Goal: Task Accomplishment & Management: Complete application form

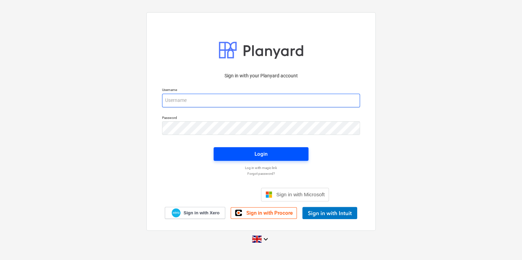
type input "[PERSON_NAME][EMAIL_ADDRESS][PERSON_NAME][DOMAIN_NAME]"
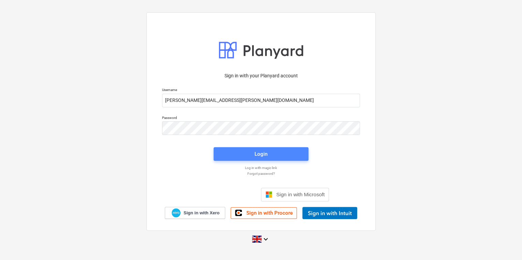
click at [235, 158] on span "Login" at bounding box center [261, 154] width 78 height 9
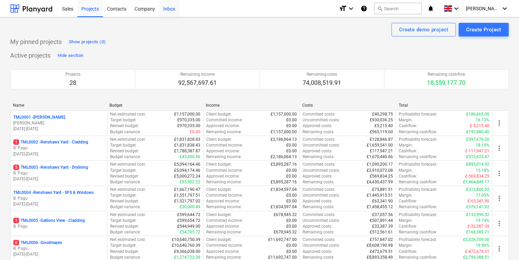
click at [172, 6] on div "Inbox" at bounding box center [169, 8] width 20 height 17
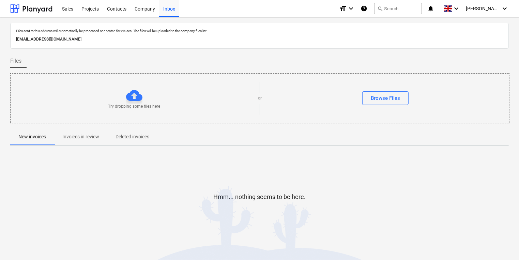
click at [85, 138] on p "Invoices in review" at bounding box center [80, 136] width 37 height 7
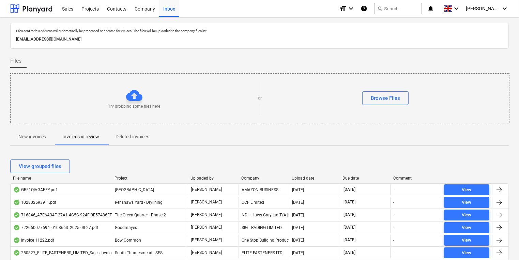
click at [30, 140] on p "New invoices" at bounding box center [32, 136] width 28 height 7
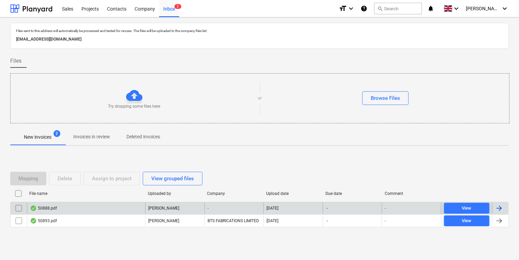
click at [124, 209] on div "50888.pdf" at bounding box center [86, 208] width 118 height 11
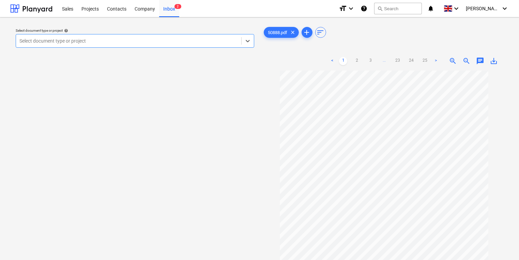
click at [434, 58] on link ">" at bounding box center [436, 61] width 8 height 8
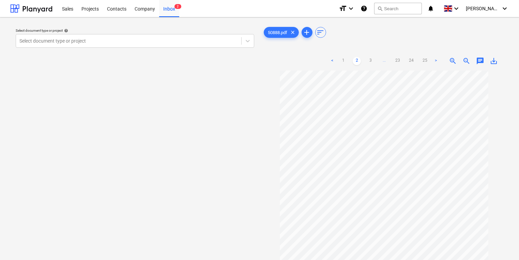
click at [434, 58] on link ">" at bounding box center [436, 61] width 8 height 8
click at [434, 58] on link "25" at bounding box center [432, 61] width 8 height 8
click at [434, 58] on link ">" at bounding box center [436, 61] width 8 height 8
click at [334, 57] on link "<" at bounding box center [332, 61] width 8 height 8
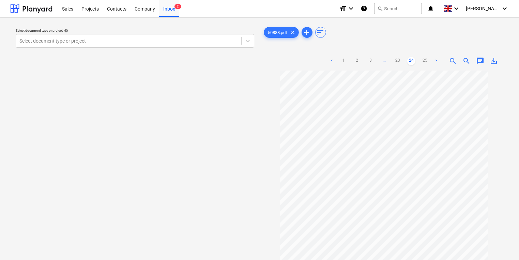
click at [334, 57] on link "<" at bounding box center [332, 61] width 8 height 8
click at [334, 57] on link "1" at bounding box center [336, 61] width 8 height 8
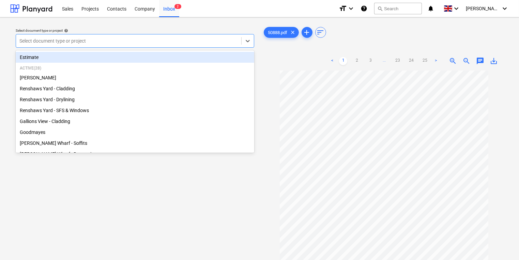
click at [113, 41] on div at bounding box center [128, 41] width 219 height 7
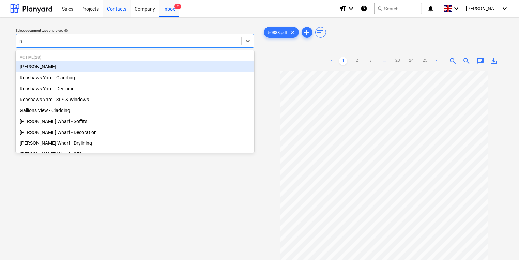
type input "ne"
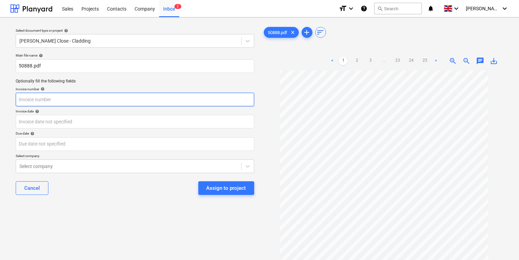
click at [86, 100] on input "text" at bounding box center [135, 100] width 239 height 14
type input "50888"
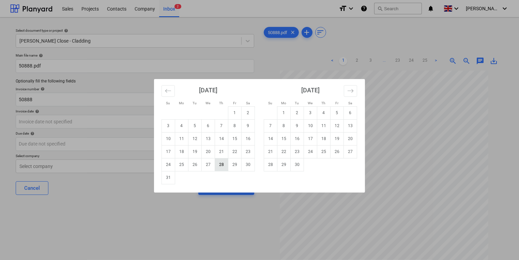
click at [220, 166] on td "28" at bounding box center [221, 164] width 13 height 13
type input "[DATE]"
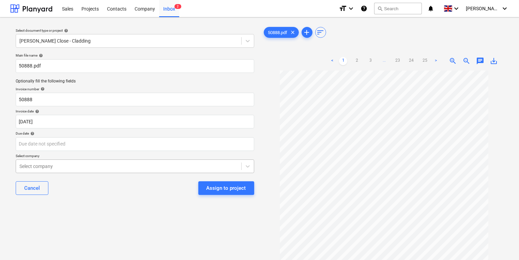
click at [219, 164] on body "Sales Projects Contacts Company Inbox 2 format_size keyboard_arrow_down help se…" at bounding box center [259, 130] width 519 height 260
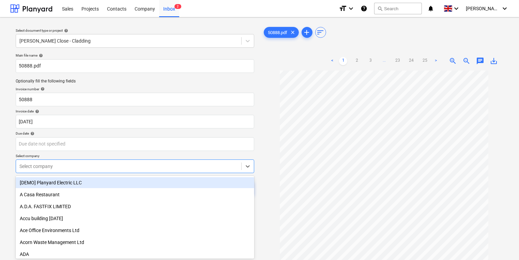
scroll to position [22, 0]
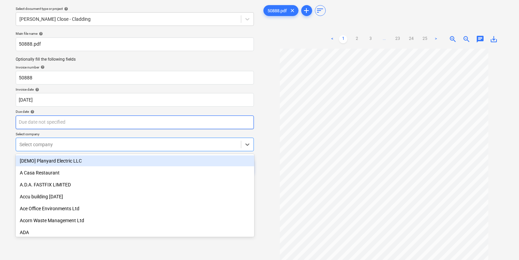
click at [208, 124] on body "Sales Projects Contacts Company Inbox 2 format_size keyboard_arrow_down help se…" at bounding box center [259, 108] width 519 height 260
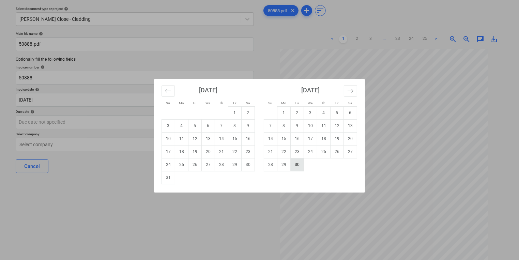
click at [297, 164] on td "30" at bounding box center [297, 164] width 13 height 13
type input "[DATE]"
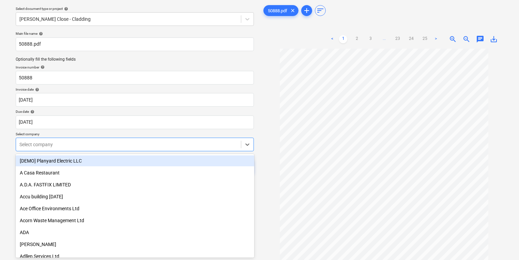
click at [226, 140] on div "Select company" at bounding box center [128, 145] width 225 height 10
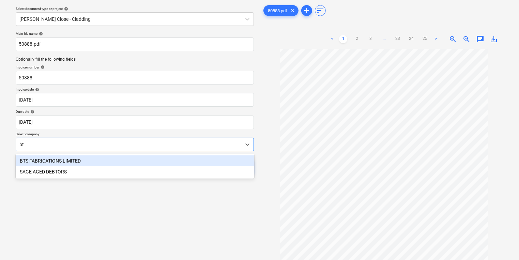
type input "bts"
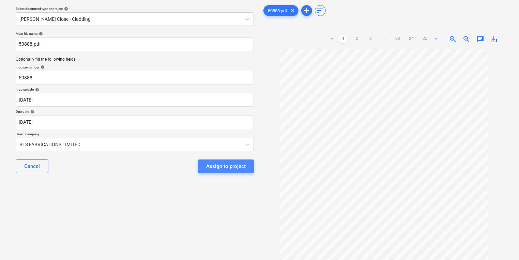
click at [235, 163] on div "Assign to project" at bounding box center [226, 166] width 40 height 9
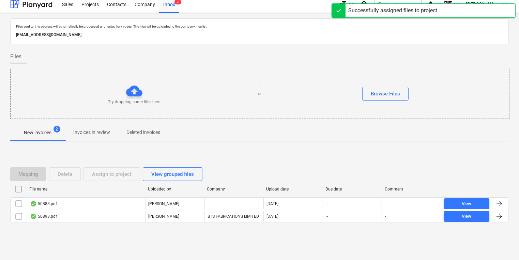
scroll to position [4, 0]
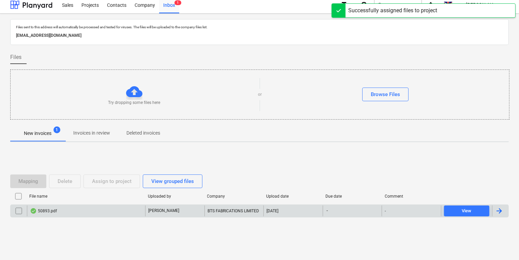
click at [133, 213] on div "50893.pdf" at bounding box center [86, 211] width 118 height 11
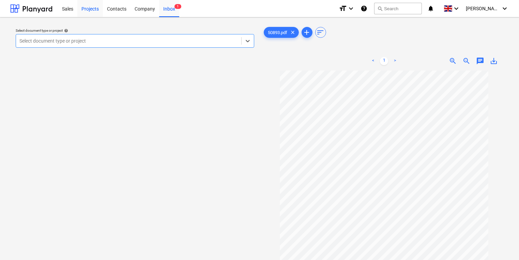
click at [88, 9] on div "Projects" at bounding box center [90, 8] width 26 height 17
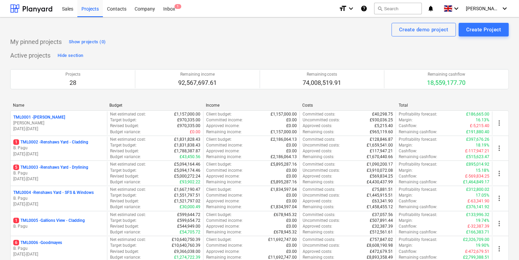
scroll to position [136, 0]
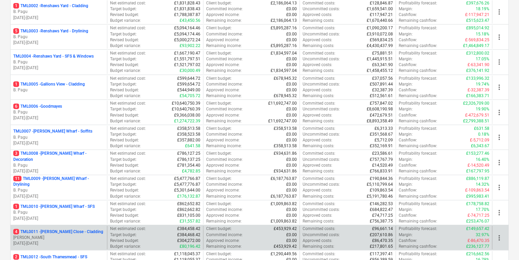
click at [71, 241] on p "[DATE] - [DATE]" at bounding box center [58, 244] width 91 height 6
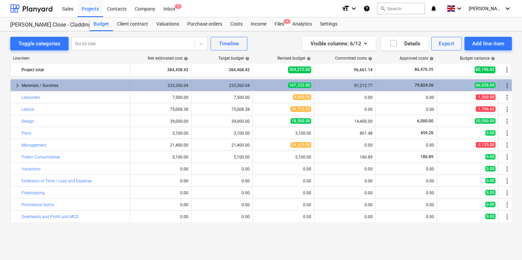
click at [17, 86] on span "keyboard_arrow_right" at bounding box center [17, 85] width 8 height 8
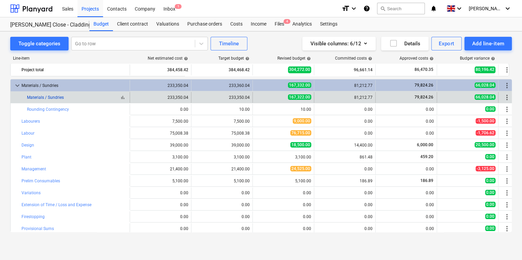
click at [32, 98] on link "Materials / Sundries" at bounding box center [45, 97] width 37 height 5
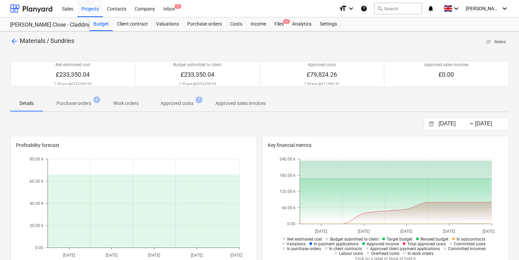
click at [88, 102] on p "Purchase orders" at bounding box center [74, 103] width 35 height 7
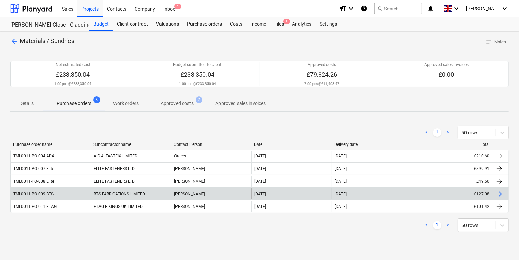
click at [499, 192] on div at bounding box center [499, 194] width 8 height 8
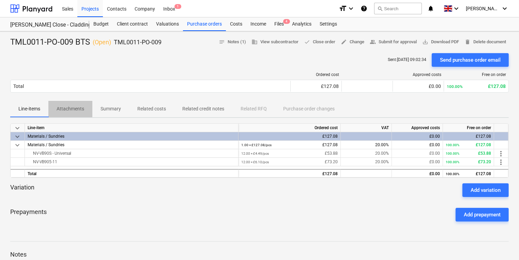
click at [68, 111] on p "Attachments" at bounding box center [71, 108] width 28 height 7
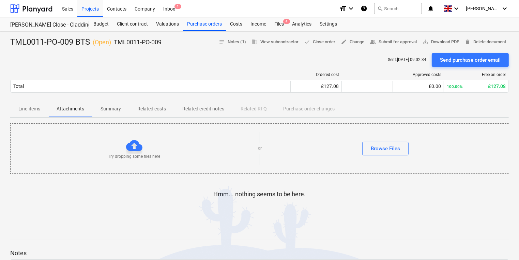
click at [114, 106] on p "Summary" at bounding box center [111, 108] width 20 height 7
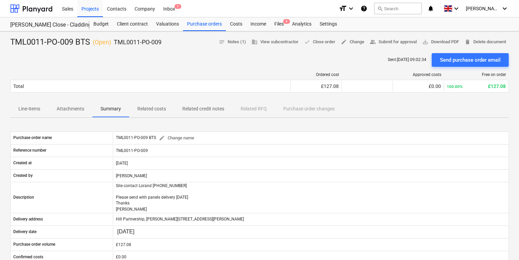
click at [38, 108] on p "Line-items" at bounding box center [29, 108] width 22 height 7
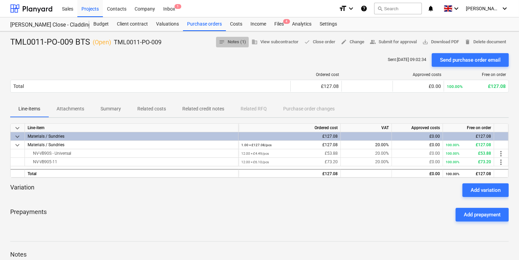
click at [233, 42] on span "notes Notes (1)" at bounding box center [232, 42] width 27 height 8
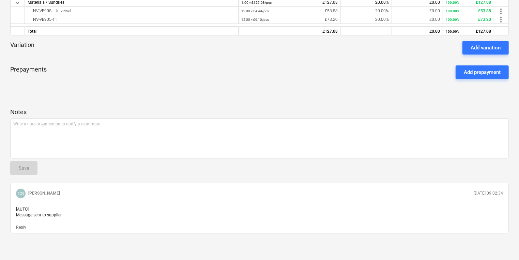
scroll to position [6, 0]
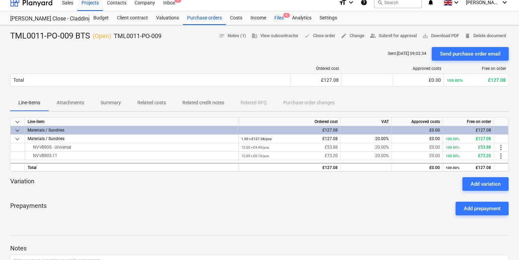
click at [278, 18] on div "Files 4" at bounding box center [279, 18] width 18 height 14
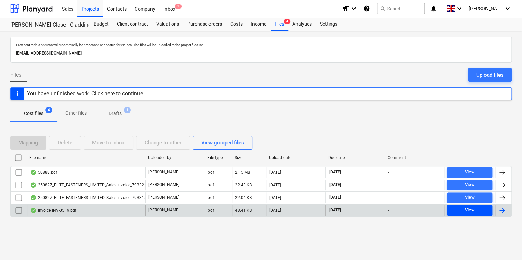
click at [459, 211] on span "View" at bounding box center [469, 210] width 40 height 8
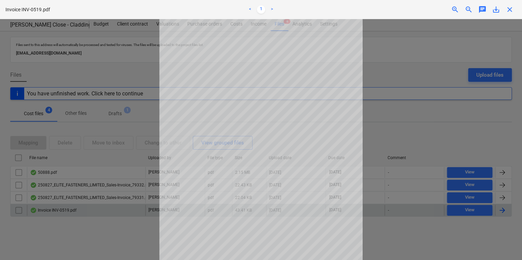
drag, startPoint x: 511, startPoint y: 11, endPoint x: 465, endPoint y: 32, distance: 50.2
click at [465, 32] on div "Invoice INV-0519.pdf < 1 > zoom_in zoom_out chat 0 save_alt close" at bounding box center [261, 130] width 522 height 260
click at [510, 10] on span "close" at bounding box center [509, 9] width 8 height 8
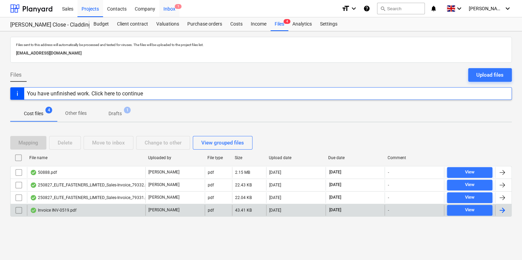
click at [175, 4] on span "1" at bounding box center [178, 6] width 7 height 5
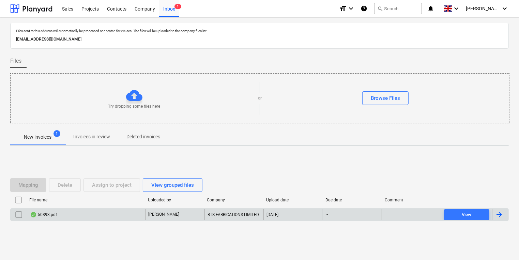
click at [110, 211] on div "50893.pdf" at bounding box center [86, 214] width 118 height 11
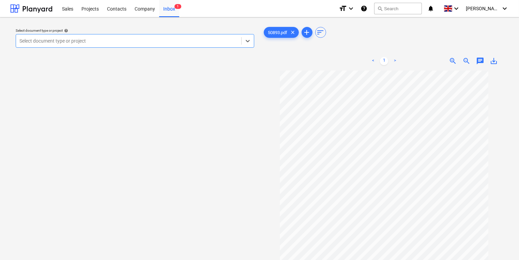
click at [189, 38] on div at bounding box center [128, 41] width 219 height 7
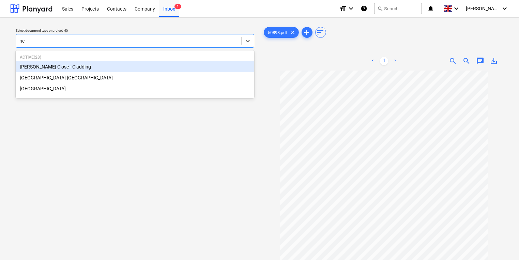
type input "new"
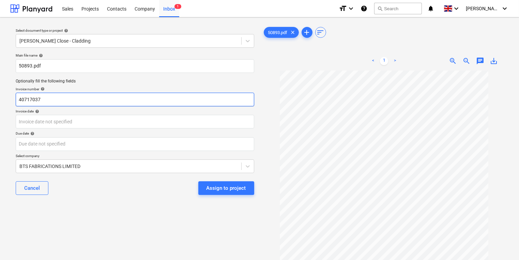
drag, startPoint x: 53, startPoint y: 101, endPoint x: 0, endPoint y: 105, distance: 52.7
click at [0, 105] on div "Select document type or project help [PERSON_NAME] Close - Cladding Main file n…" at bounding box center [259, 168] width 519 height 302
type input "50893"
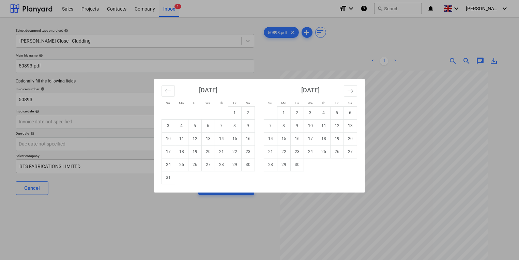
click at [222, 166] on td "28" at bounding box center [221, 164] width 13 height 13
type input "[DATE]"
click at [204, 145] on body "Sales Projects Contacts Company Inbox 1 format_size keyboard_arrow_down help se…" at bounding box center [259, 130] width 519 height 260
click at [297, 164] on td "30" at bounding box center [297, 164] width 13 height 13
type input "[DATE]"
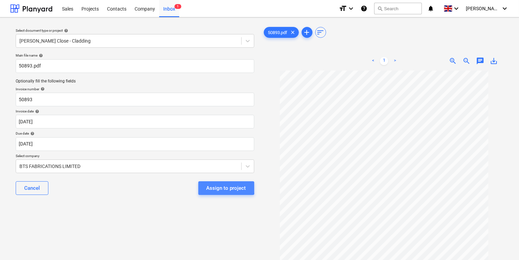
click at [224, 188] on div "Assign to project" at bounding box center [227, 188] width 40 height 9
